Goal: Task Accomplishment & Management: Use online tool/utility

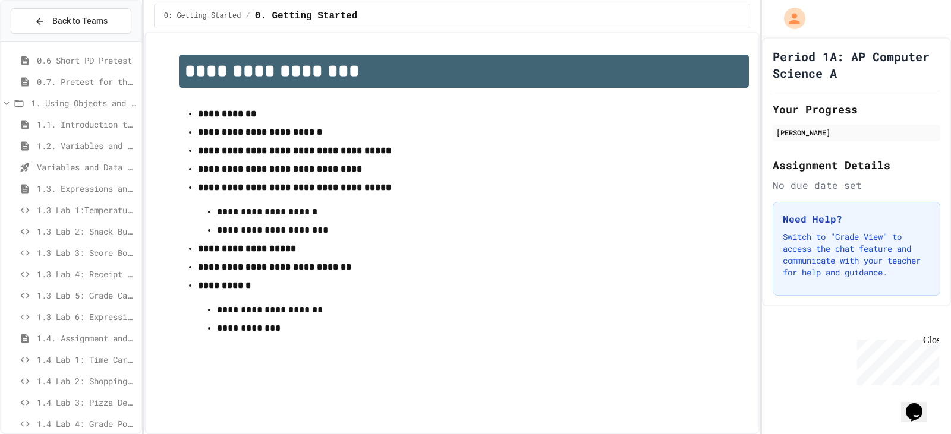
scroll to position [238, 0]
click at [93, 288] on span "1.4 Lab 4: Grade Point Average" at bounding box center [86, 292] width 99 height 12
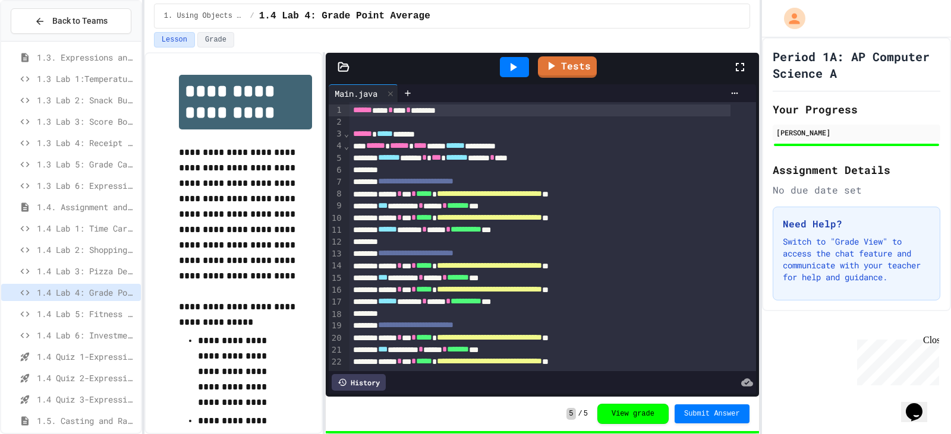
click at [78, 338] on span "1.4 Lab 6: Investment Portfolio Tracker" at bounding box center [86, 335] width 99 height 12
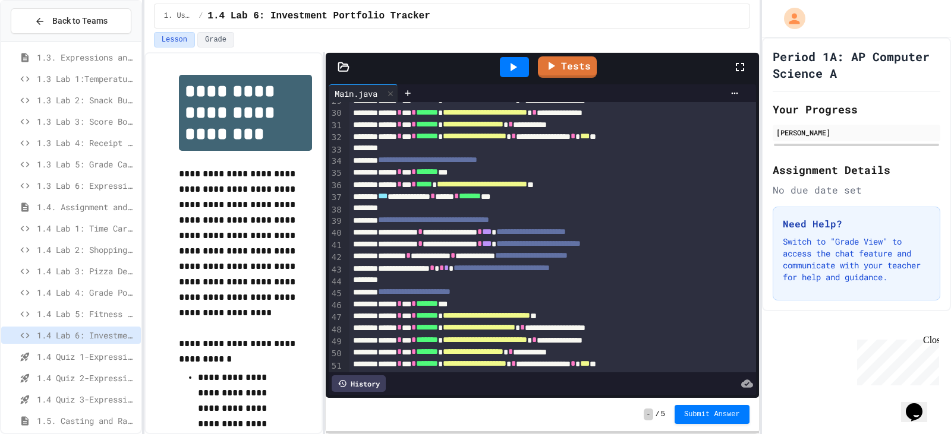
scroll to position [460, 0]
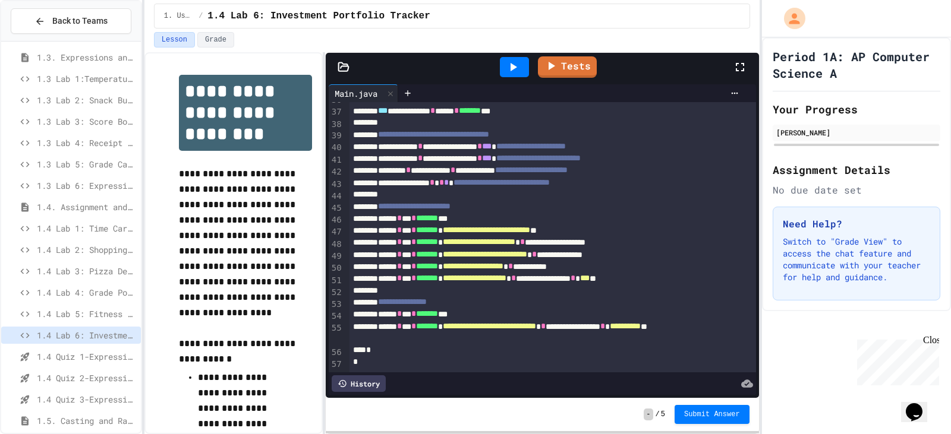
click at [503, 73] on div at bounding box center [514, 67] width 29 height 20
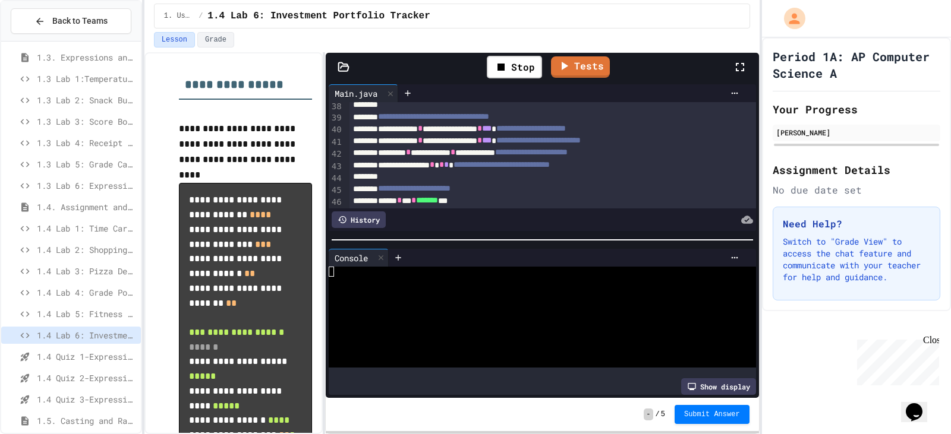
scroll to position [713, 0]
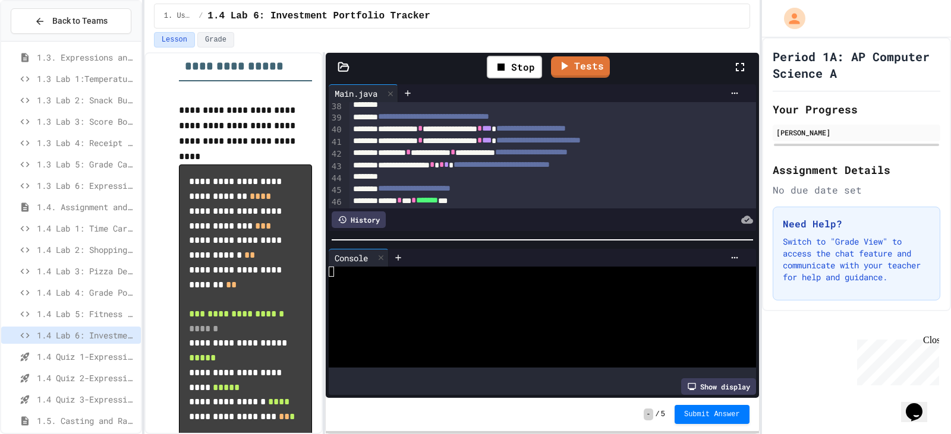
click at [405, 277] on div at bounding box center [532, 282] width 406 height 10
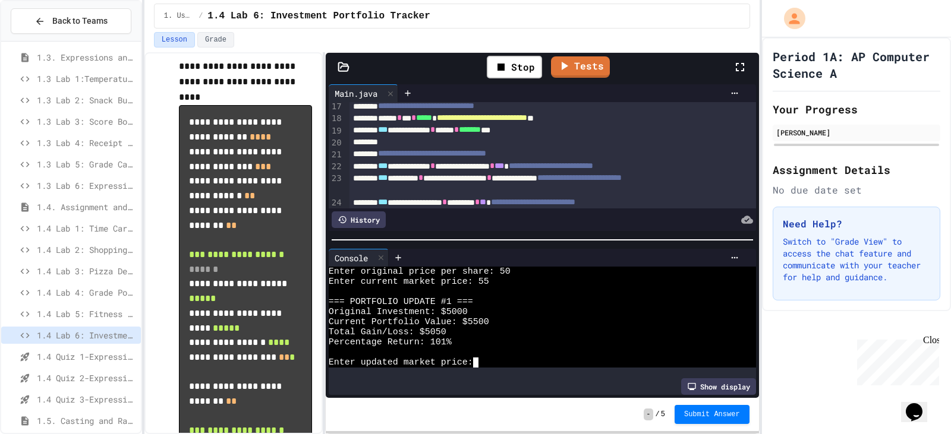
scroll to position [222, 0]
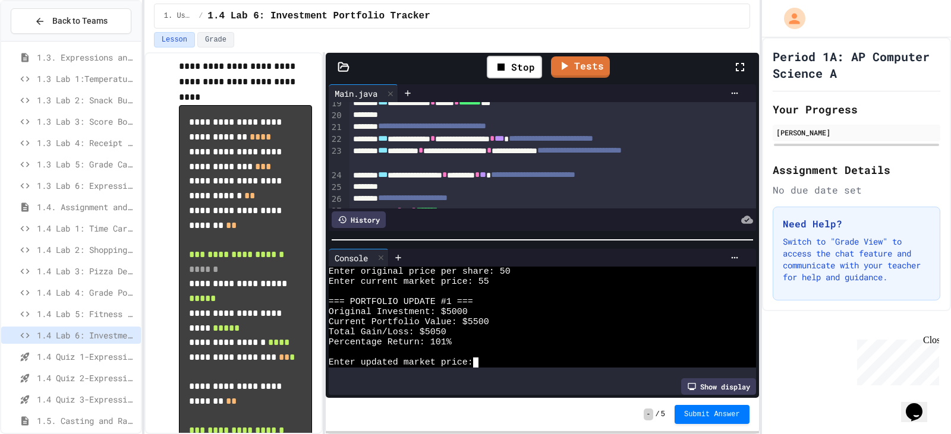
click at [491, 151] on span "*" at bounding box center [489, 150] width 5 height 8
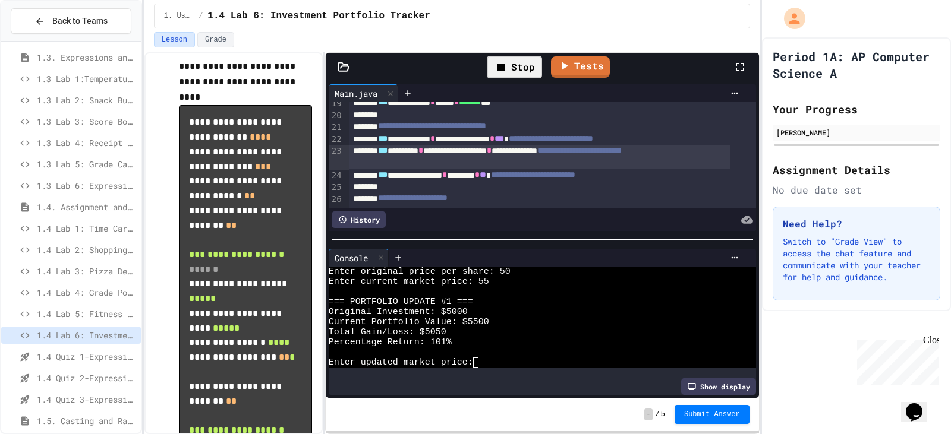
click at [528, 67] on div "Stop" at bounding box center [514, 67] width 55 height 23
click at [528, 67] on div at bounding box center [514, 67] width 29 height 20
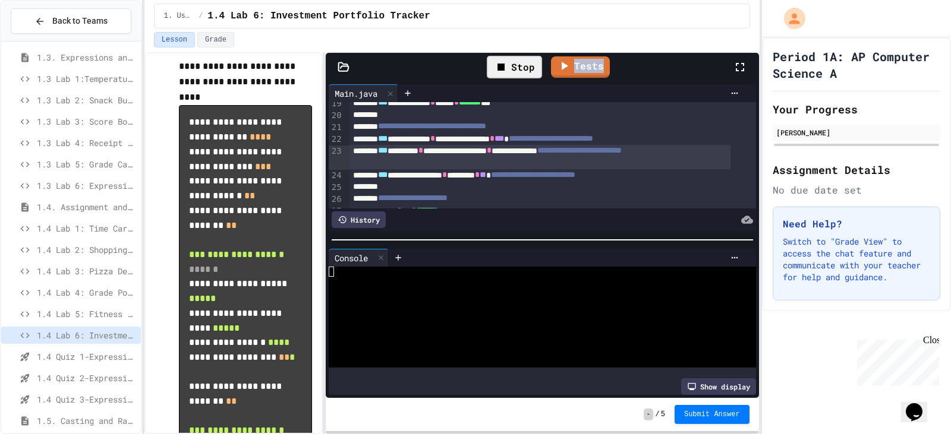
scroll to position [0, 0]
click at [459, 277] on div at bounding box center [532, 282] width 406 height 10
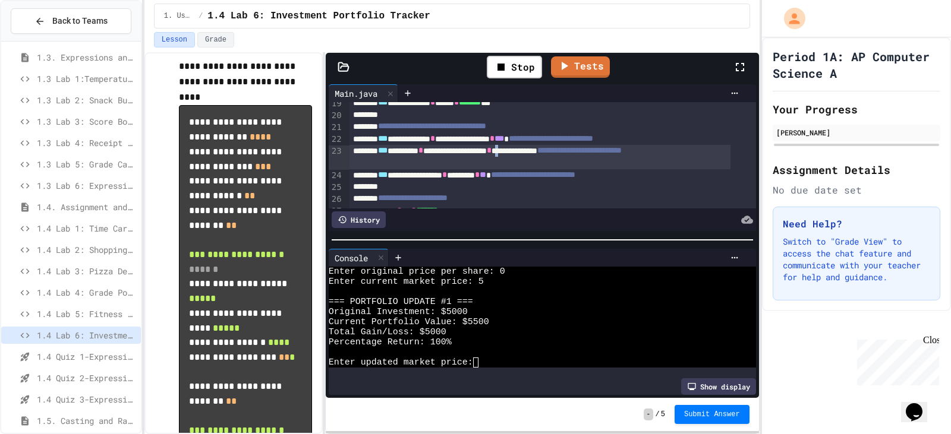
scroll to position [223, 0]
drag, startPoint x: 556, startPoint y: 151, endPoint x: 616, endPoint y: 153, distance: 60.0
click at [616, 153] on div "**********" at bounding box center [539, 156] width 381 height 24
click at [505, 45] on div "Lesson Grade" at bounding box center [452, 39] width 596 height 15
click at [513, 72] on div "Stop" at bounding box center [514, 67] width 55 height 23
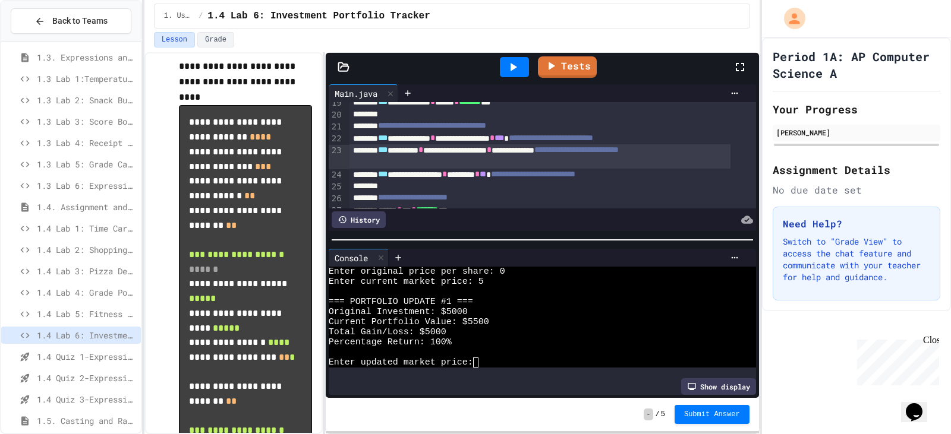
click at [513, 72] on icon at bounding box center [513, 67] width 14 height 14
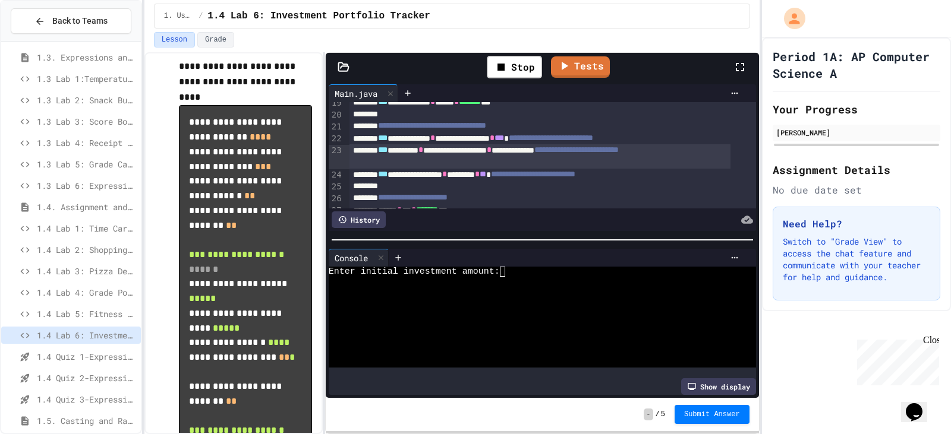
click at [522, 297] on div at bounding box center [532, 302] width 406 height 10
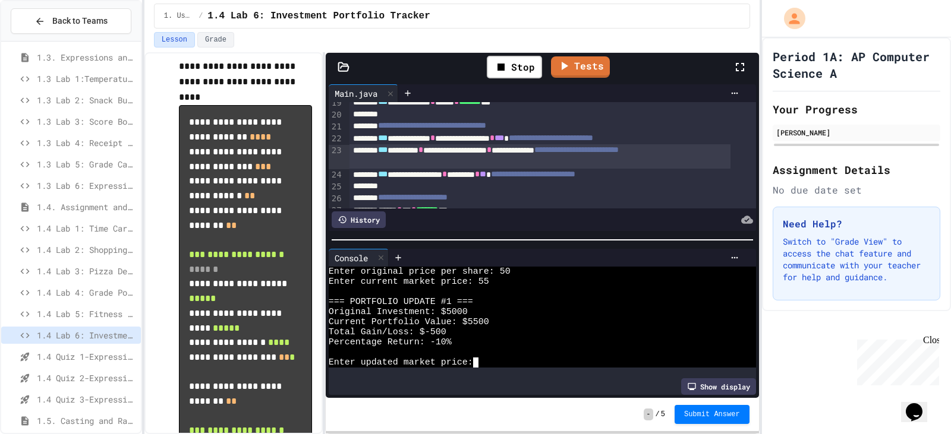
scroll to position [20, 0]
drag, startPoint x: 542, startPoint y: 152, endPoint x: 457, endPoint y: 152, distance: 85.0
click at [457, 152] on div "**********" at bounding box center [539, 156] width 381 height 24
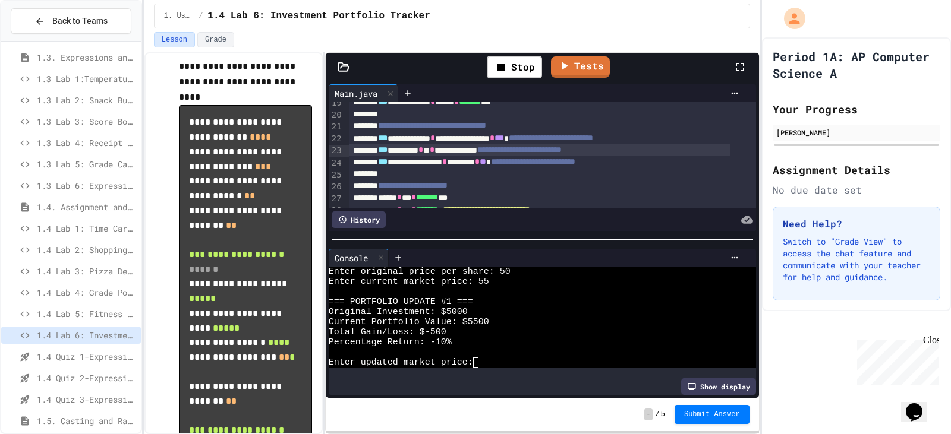
click at [469, 154] on div "**********" at bounding box center [539, 150] width 381 height 12
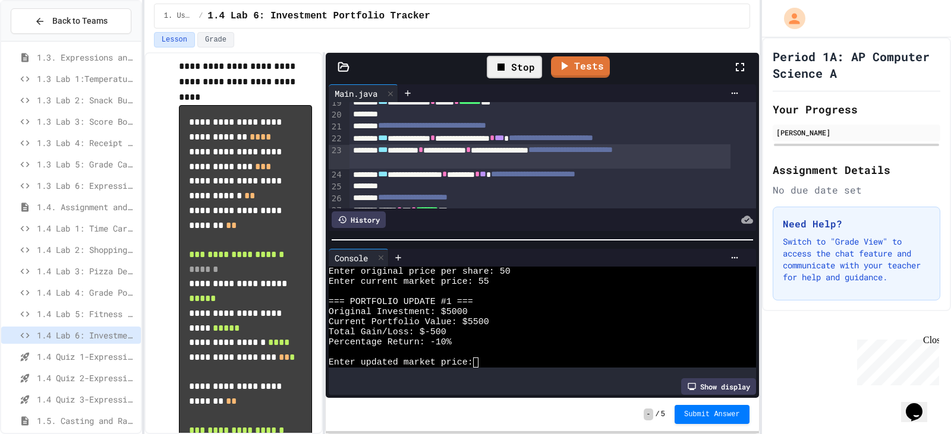
click at [517, 70] on div "Stop" at bounding box center [514, 67] width 55 height 23
click at [517, 70] on icon at bounding box center [513, 67] width 14 height 14
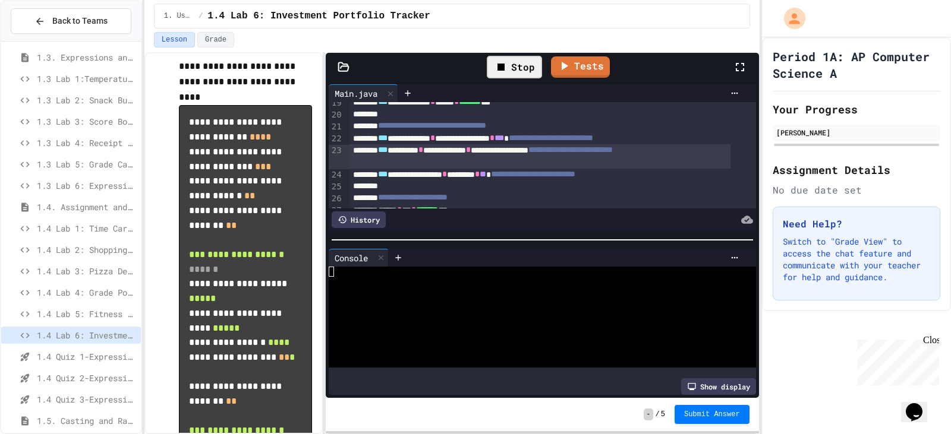
scroll to position [0, 0]
click at [518, 287] on div at bounding box center [532, 292] width 406 height 10
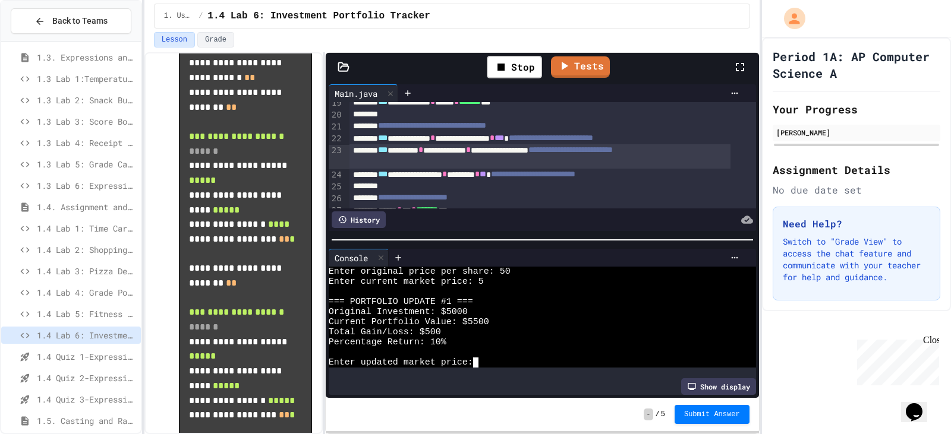
scroll to position [891, 0]
click at [672, 327] on div "Total Gain/Loss: $500" at bounding box center [532, 332] width 406 height 10
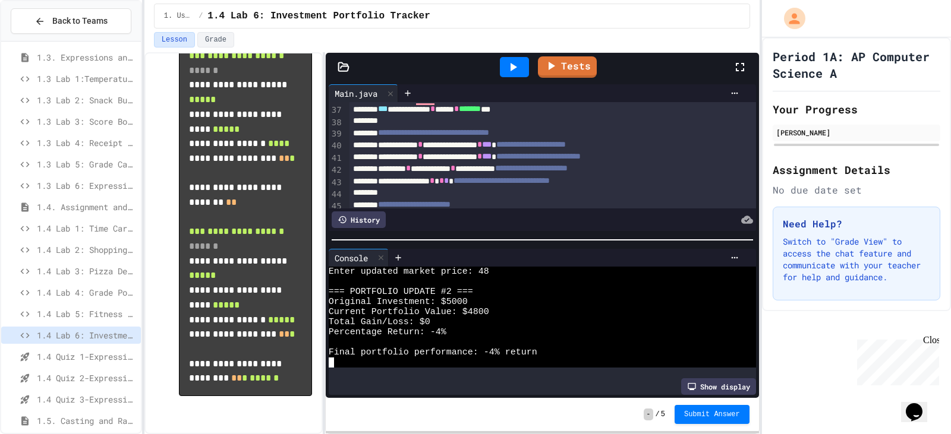
scroll to position [442, 0]
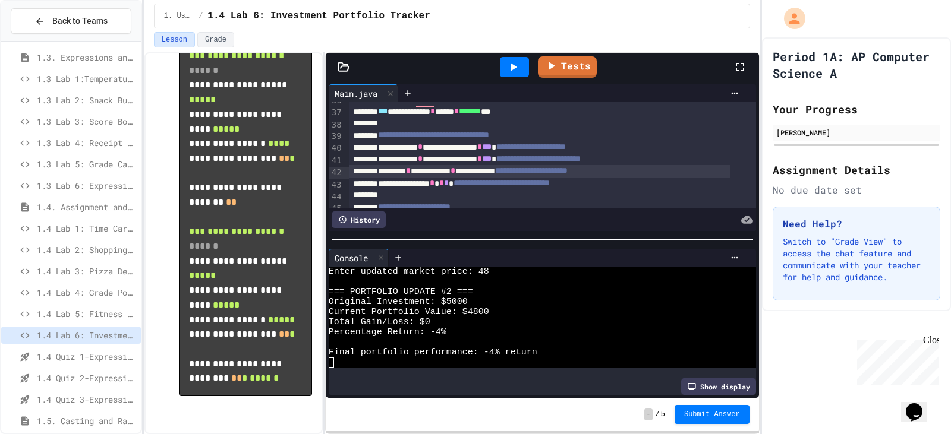
click at [455, 175] on span "*" at bounding box center [452, 170] width 5 height 8
click at [492, 176] on div "**********" at bounding box center [539, 171] width 381 height 12
click at [551, 168] on div "**********" at bounding box center [539, 171] width 381 height 12
click at [518, 75] on div at bounding box center [514, 67] width 29 height 20
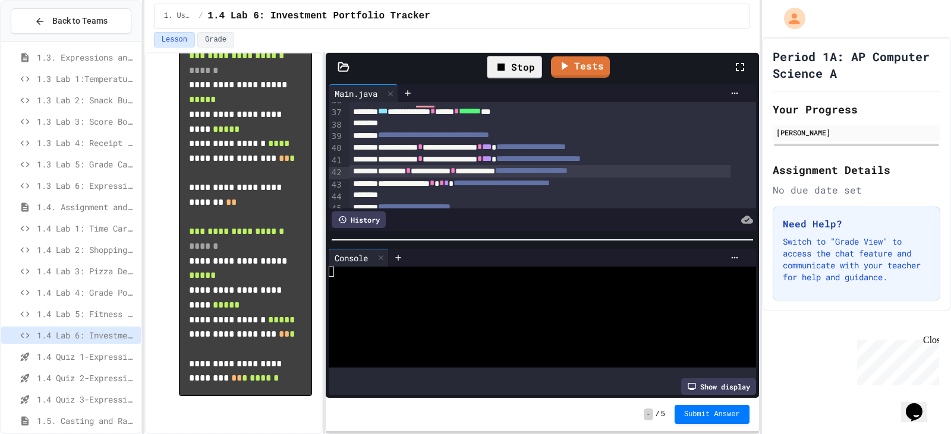
scroll to position [0, 0]
click at [518, 75] on div "Stop" at bounding box center [514, 67] width 55 height 23
click at [518, 75] on div at bounding box center [514, 67] width 29 height 20
click at [481, 287] on div at bounding box center [532, 292] width 406 height 10
click at [491, 282] on div at bounding box center [532, 282] width 406 height 10
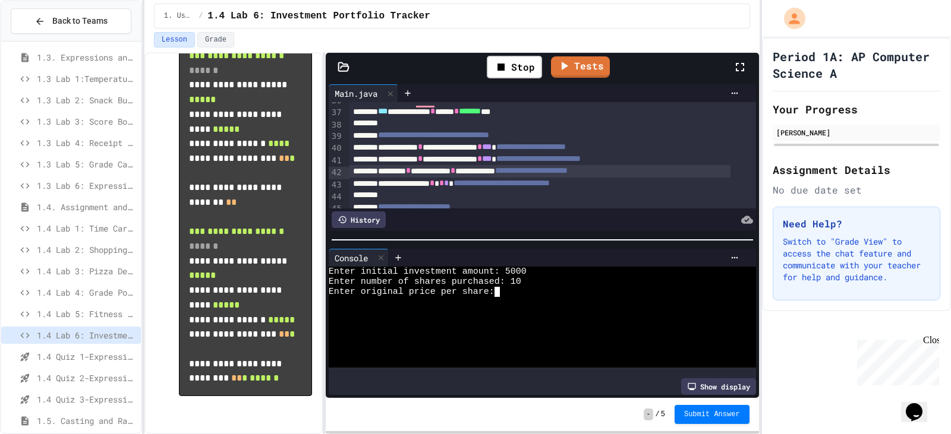
click at [516, 52] on div "Lesson Grade" at bounding box center [451, 42] width 615 height 20
click at [519, 67] on div "Stop" at bounding box center [514, 67] width 55 height 23
click at [519, 67] on icon at bounding box center [513, 67] width 14 height 14
click at [529, 277] on div at bounding box center [532, 282] width 406 height 10
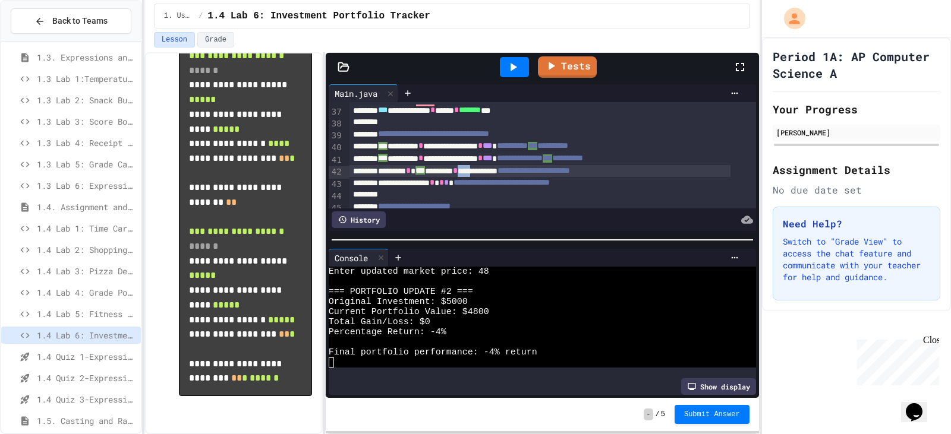
scroll to position [442, 0]
drag, startPoint x: 500, startPoint y: 175, endPoint x: 553, endPoint y: 176, distance: 53.5
click at [553, 176] on div "**********" at bounding box center [539, 171] width 381 height 12
click at [522, 68] on div at bounding box center [514, 67] width 29 height 20
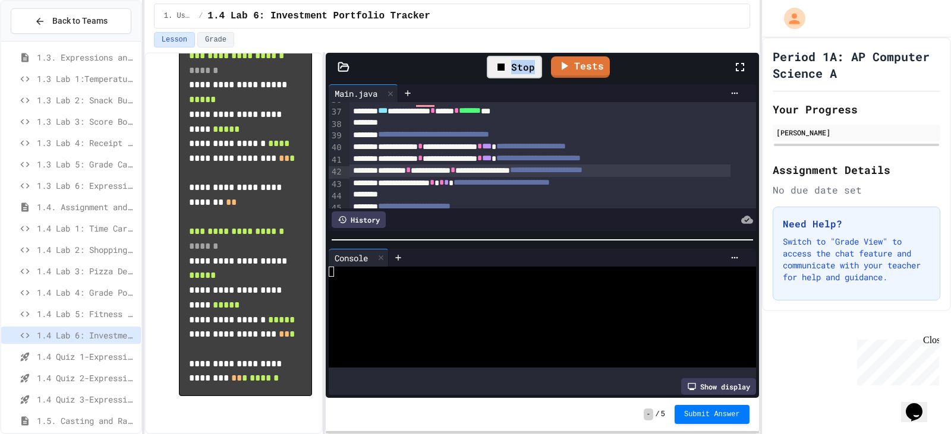
click at [522, 68] on div "Stop" at bounding box center [514, 67] width 55 height 23
click at [522, 68] on div at bounding box center [514, 67] width 29 height 20
click at [499, 287] on div at bounding box center [532, 292] width 406 height 10
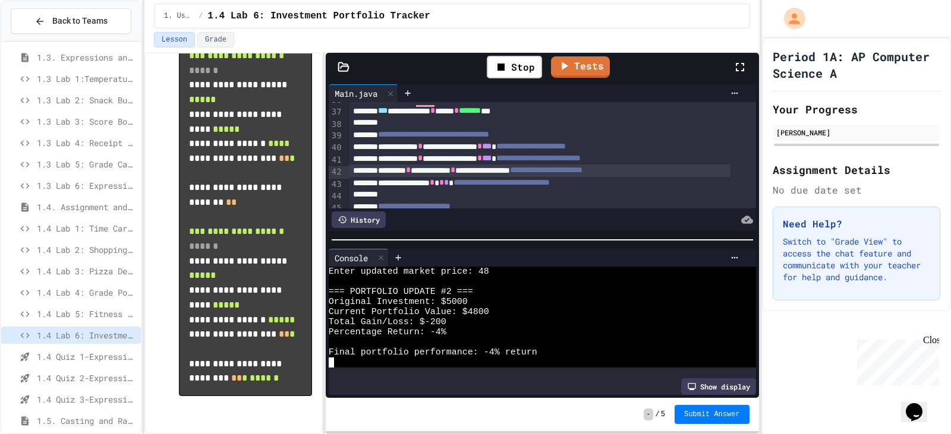
scroll to position [111, 0]
click at [556, 68] on icon at bounding box center [551, 65] width 14 height 14
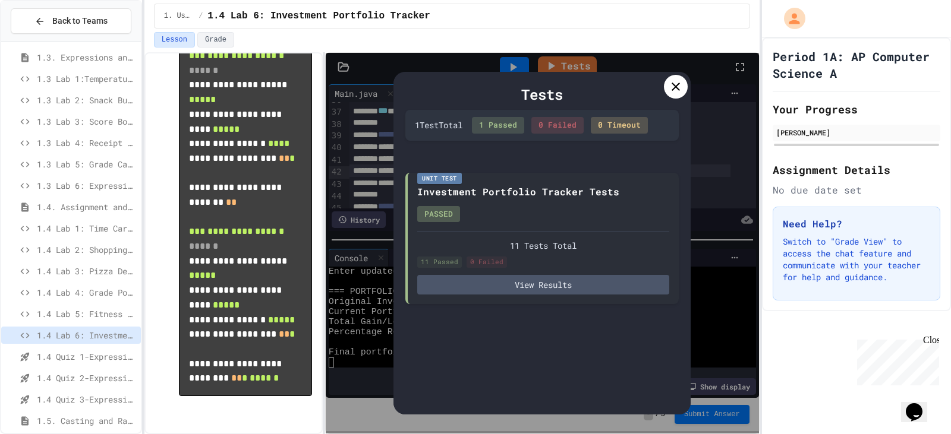
click at [673, 82] on icon at bounding box center [676, 87] width 14 height 14
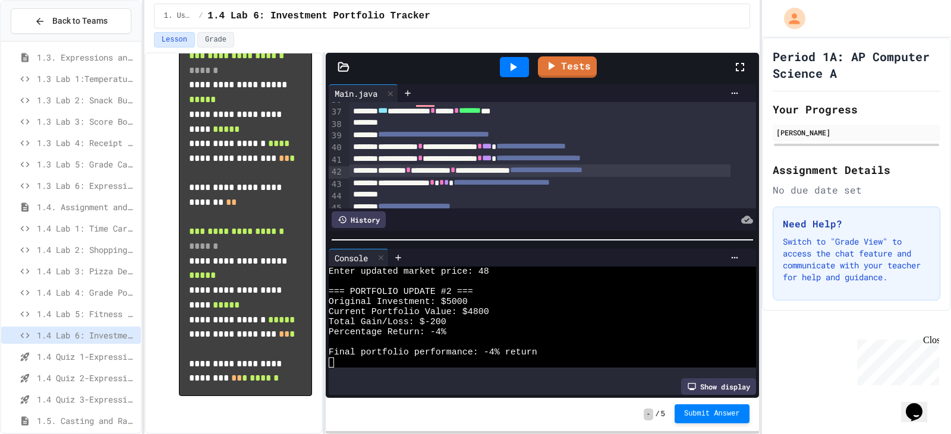
click at [717, 417] on span "Submit Answer" at bounding box center [712, 414] width 56 height 10
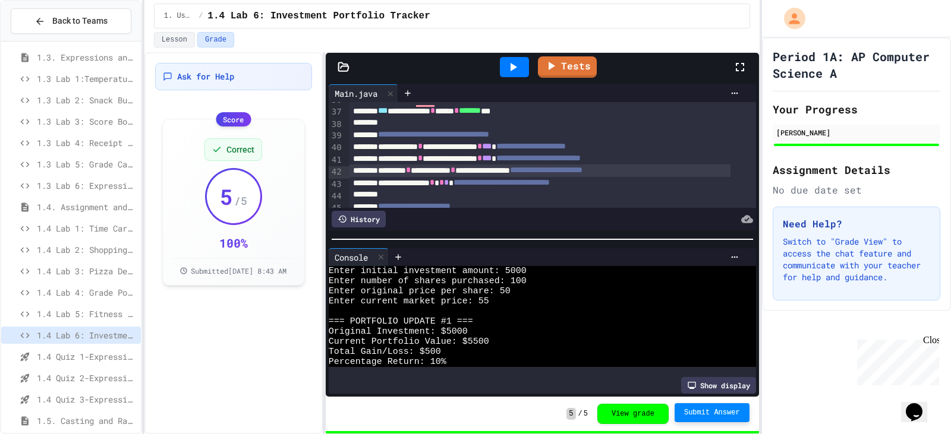
scroll to position [111, 0]
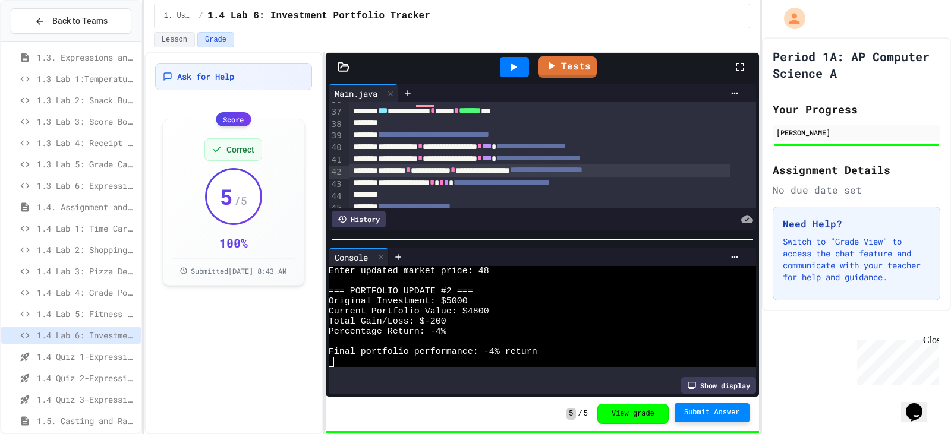
click at [97, 204] on span "1.4. Assignment and Input" at bounding box center [86, 207] width 99 height 12
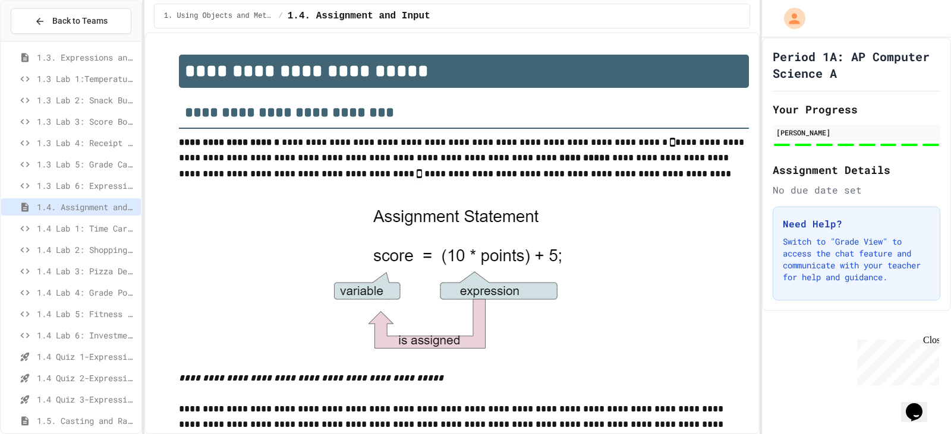
scroll to position [732, 0]
